Goal: Task Accomplishment & Management: Manage account settings

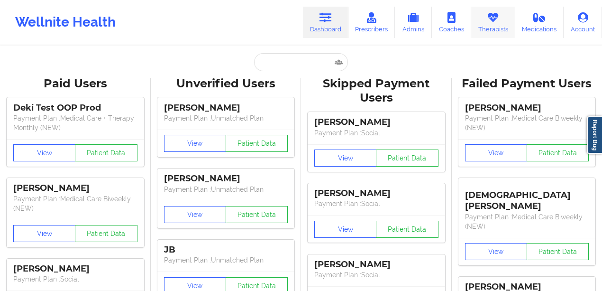
click at [479, 26] on link "Therapists" at bounding box center [493, 22] width 44 height 31
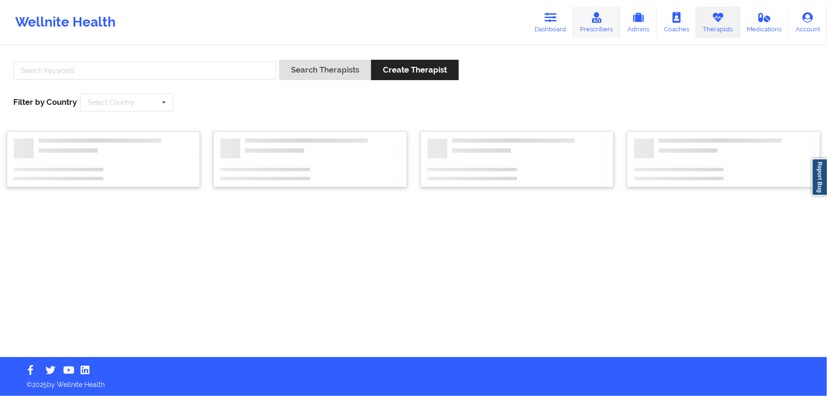
click at [588, 21] on link "Prescribers" at bounding box center [597, 22] width 47 height 31
click at [253, 72] on input "text" at bounding box center [144, 71] width 263 height 18
type input "amy"
click at [279, 60] on button "Search Prescribers" at bounding box center [326, 70] width 95 height 20
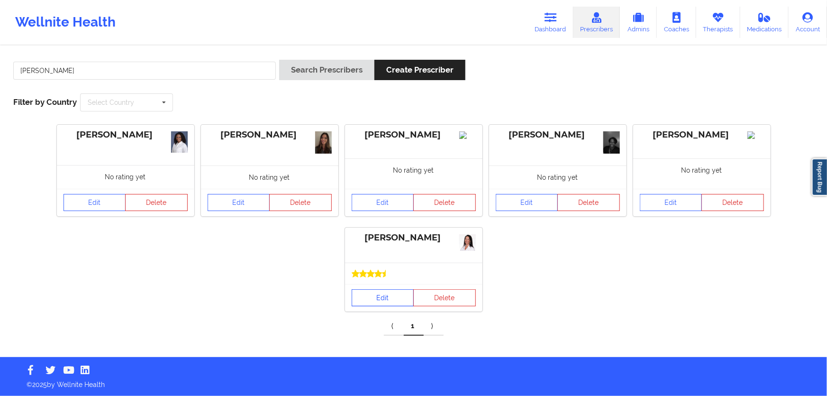
click at [372, 290] on link "Edit" at bounding box center [383, 297] width 63 height 17
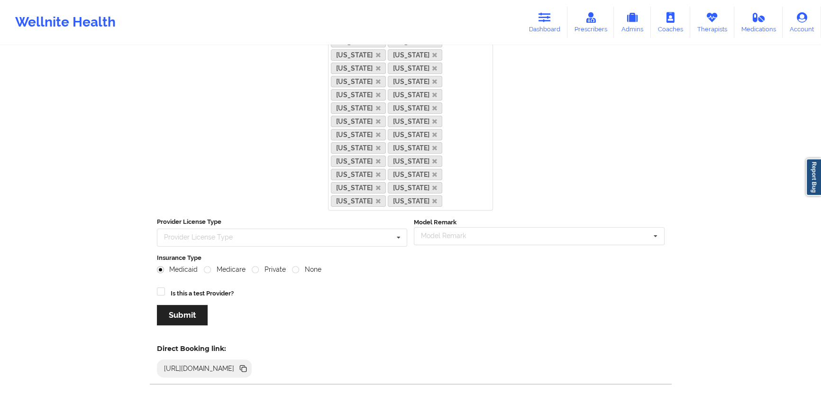
scroll to position [315, 0]
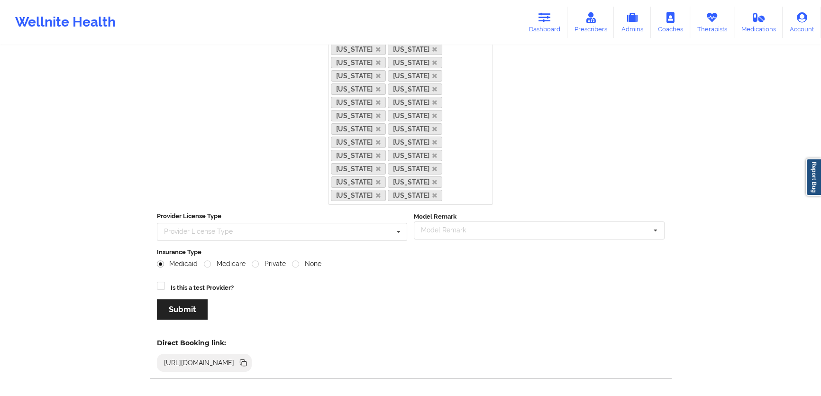
click at [252, 290] on div "https://www.wellnite.co/direct-booking/provider/5d83adca1c9d440000965f71" at bounding box center [204, 363] width 95 height 18
click at [246, 290] on icon at bounding box center [244, 363] width 5 height 5
